Goal: Transaction & Acquisition: Purchase product/service

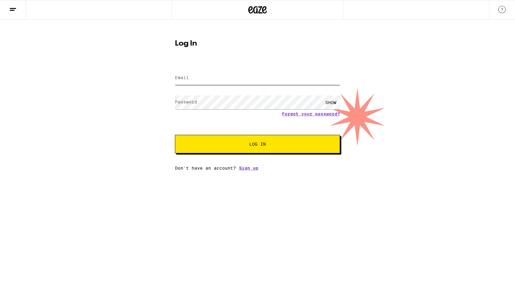
type input "[EMAIL_ADDRESS][DOMAIN_NAME]"
click at [257, 145] on button "Log In" at bounding box center [257, 144] width 165 height 18
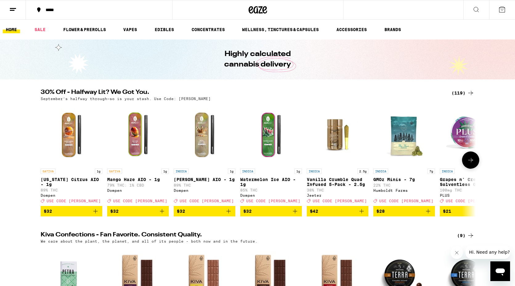
click at [471, 164] on icon at bounding box center [470, 159] width 7 height 7
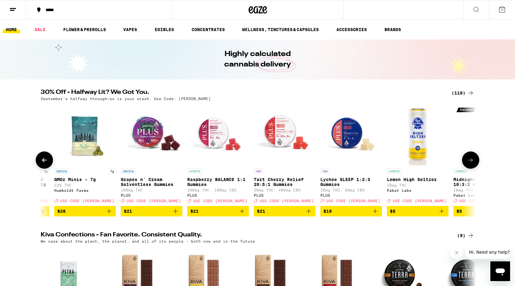
scroll to position [0, 366]
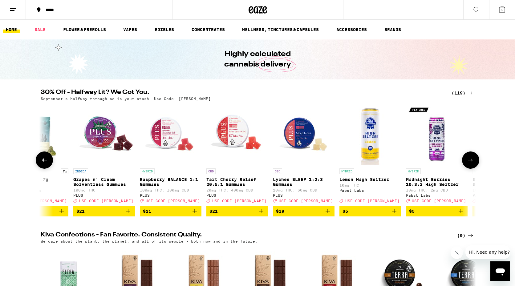
click at [471, 164] on icon at bounding box center [470, 159] width 7 height 7
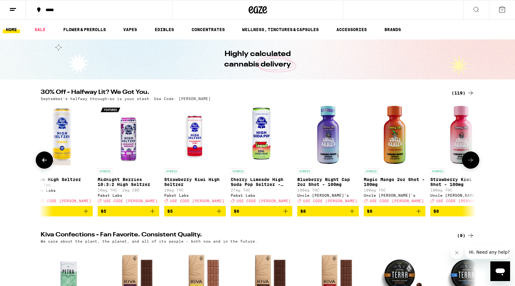
scroll to position [0, 733]
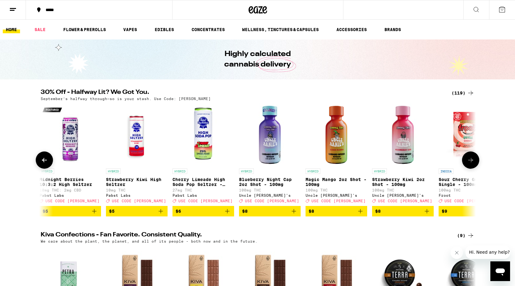
click at [471, 164] on icon at bounding box center [470, 159] width 7 height 7
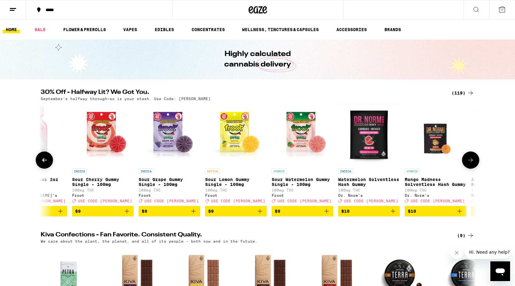
click at [471, 164] on icon at bounding box center [470, 159] width 7 height 7
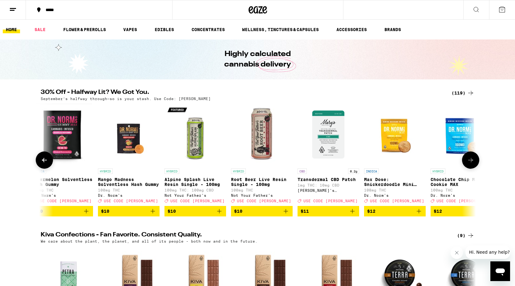
scroll to position [0, 1466]
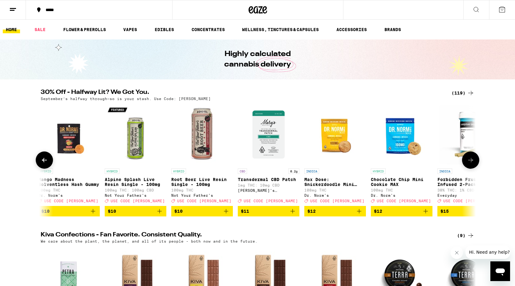
click at [471, 164] on icon at bounding box center [470, 159] width 7 height 7
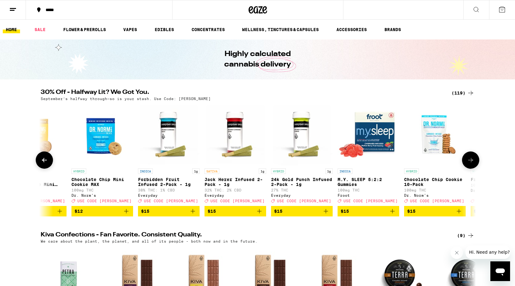
scroll to position [0, 1832]
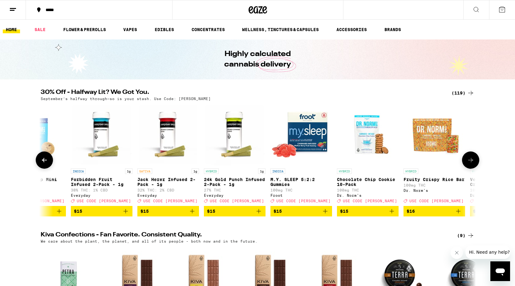
click at [471, 164] on icon at bounding box center [470, 159] width 7 height 7
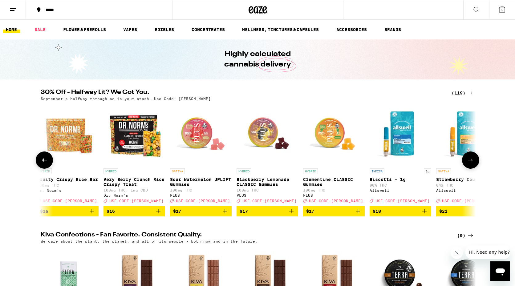
click at [471, 164] on icon at bounding box center [470, 159] width 7 height 7
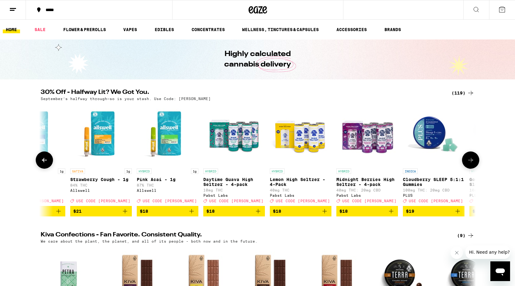
scroll to position [0, 2565]
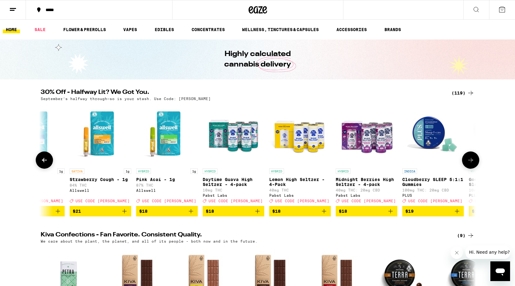
click at [471, 164] on icon at bounding box center [470, 159] width 7 height 7
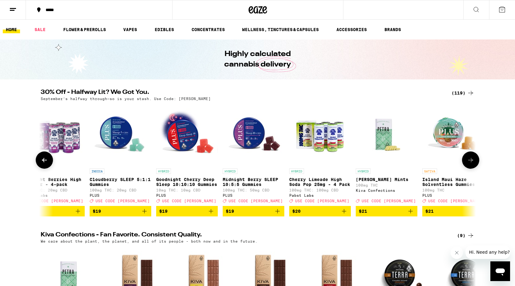
scroll to position [0, 2931]
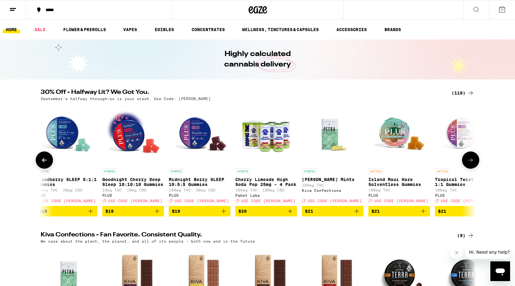
click at [471, 164] on icon at bounding box center [470, 159] width 7 height 7
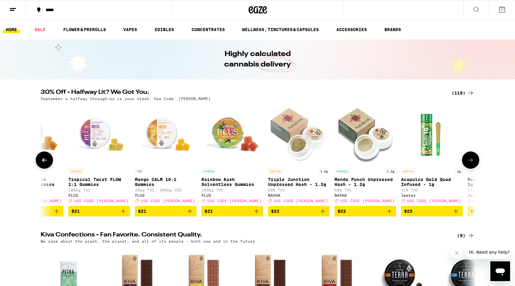
click at [471, 164] on icon at bounding box center [470, 159] width 7 height 7
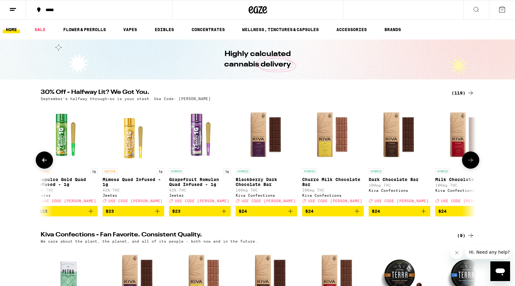
scroll to position [0, 3664]
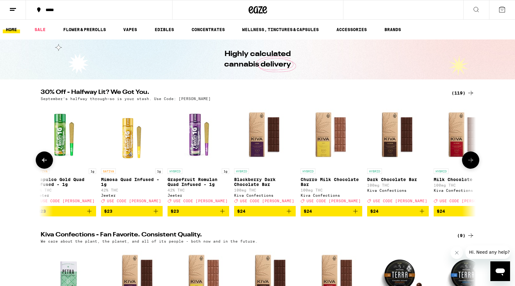
click at [471, 164] on icon at bounding box center [470, 159] width 7 height 7
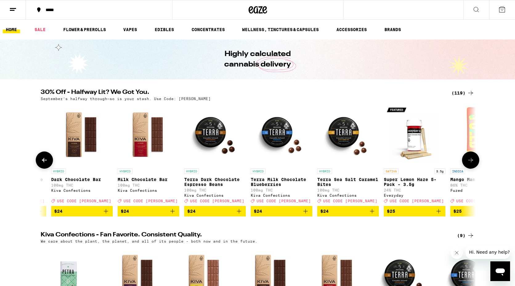
scroll to position [0, 4030]
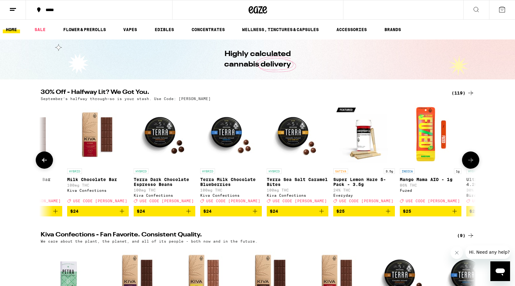
click at [471, 164] on icon at bounding box center [470, 159] width 7 height 7
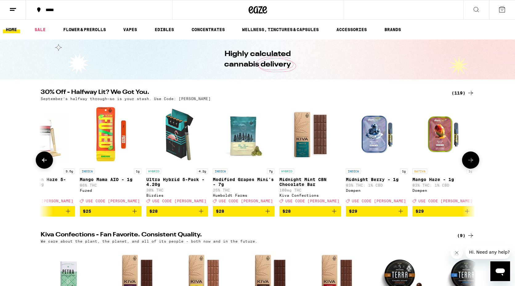
scroll to position [0, 4397]
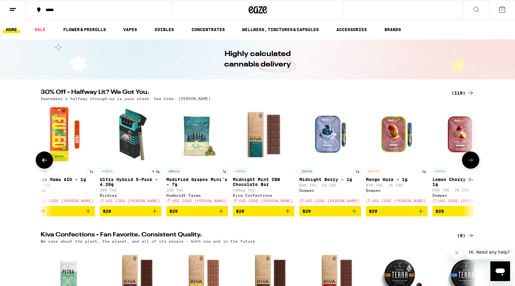
click at [353, 215] on icon "Add to bag" at bounding box center [353, 211] width 7 height 7
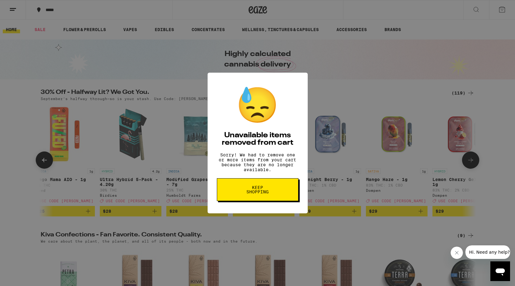
click at [424, 215] on div "😓 Unavailable items removed from cart Sorry! We had to remove one or more items…" at bounding box center [257, 143] width 515 height 286
